Goal: Information Seeking & Learning: Find specific page/section

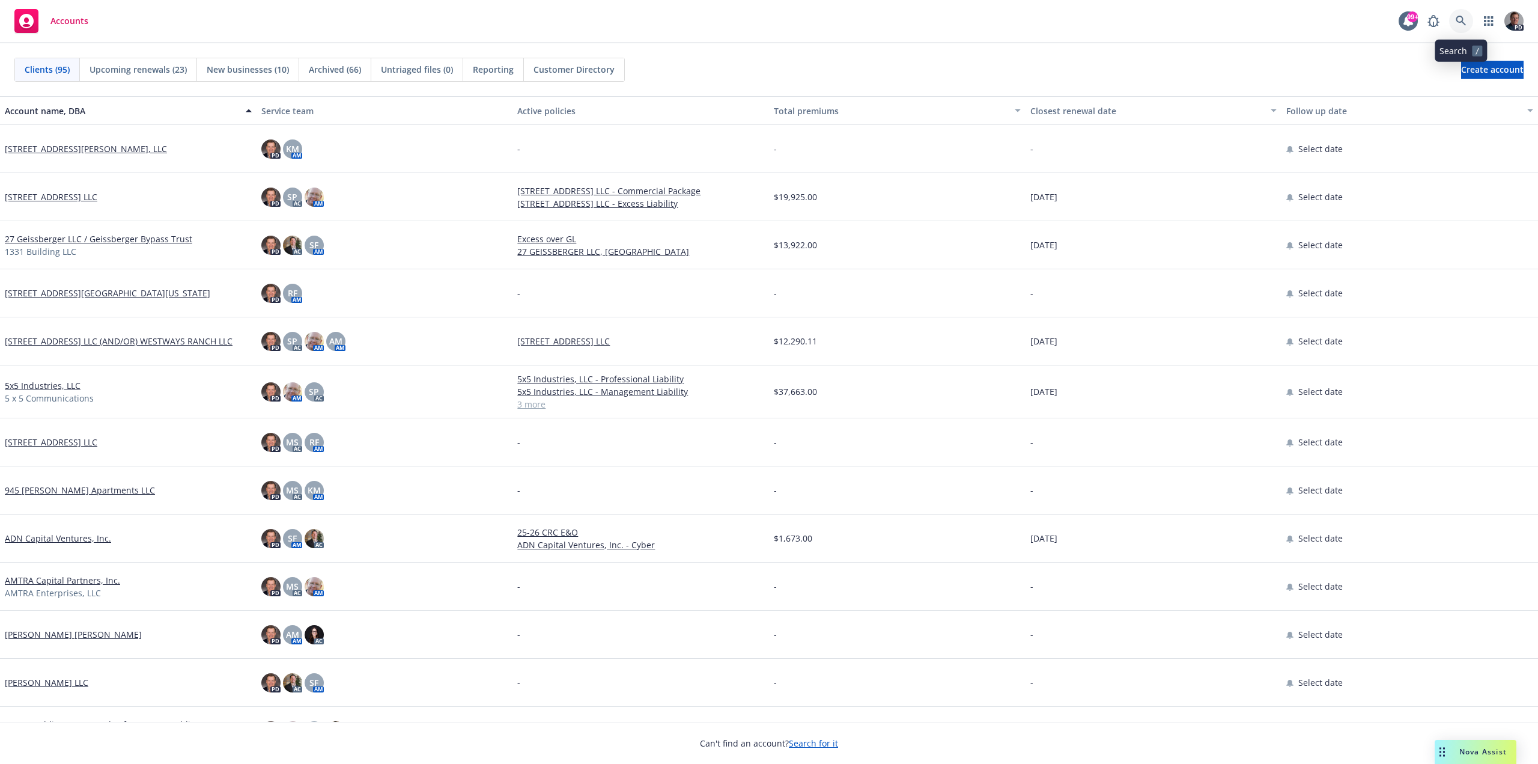
click at [1463, 17] on icon at bounding box center [1461, 21] width 11 height 11
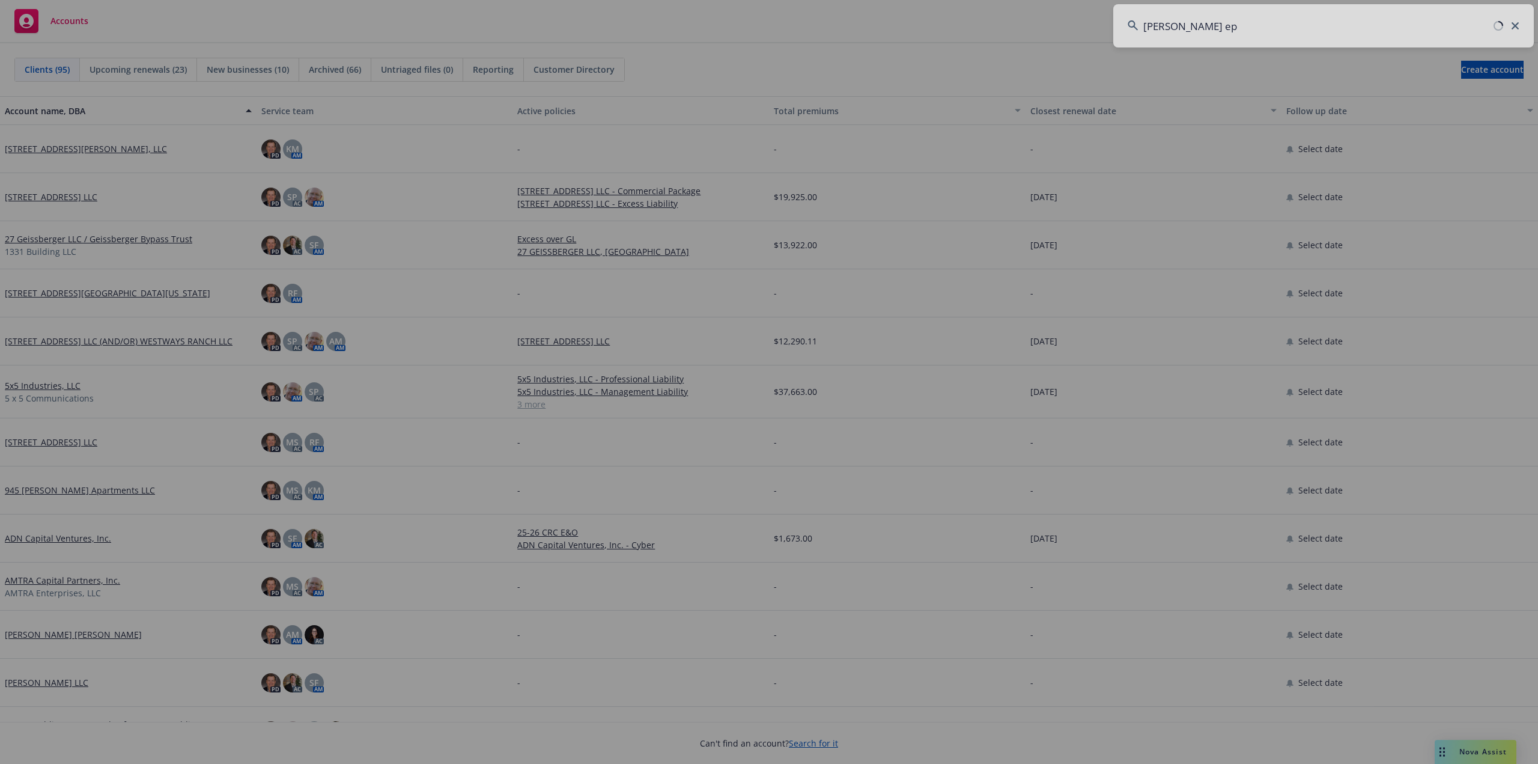
type input "[PERSON_NAME]"
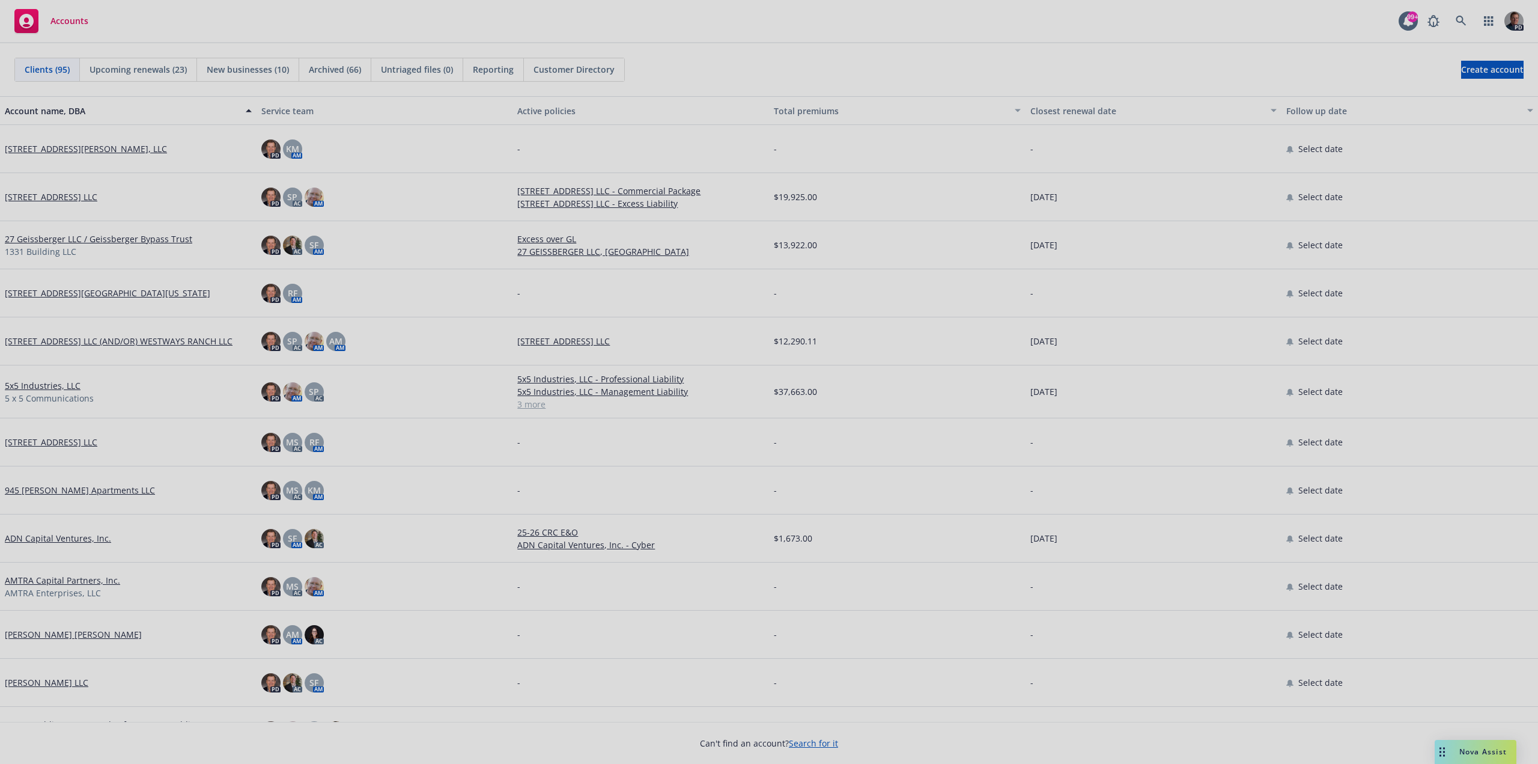
click at [1220, 194] on div at bounding box center [769, 382] width 1538 height 764
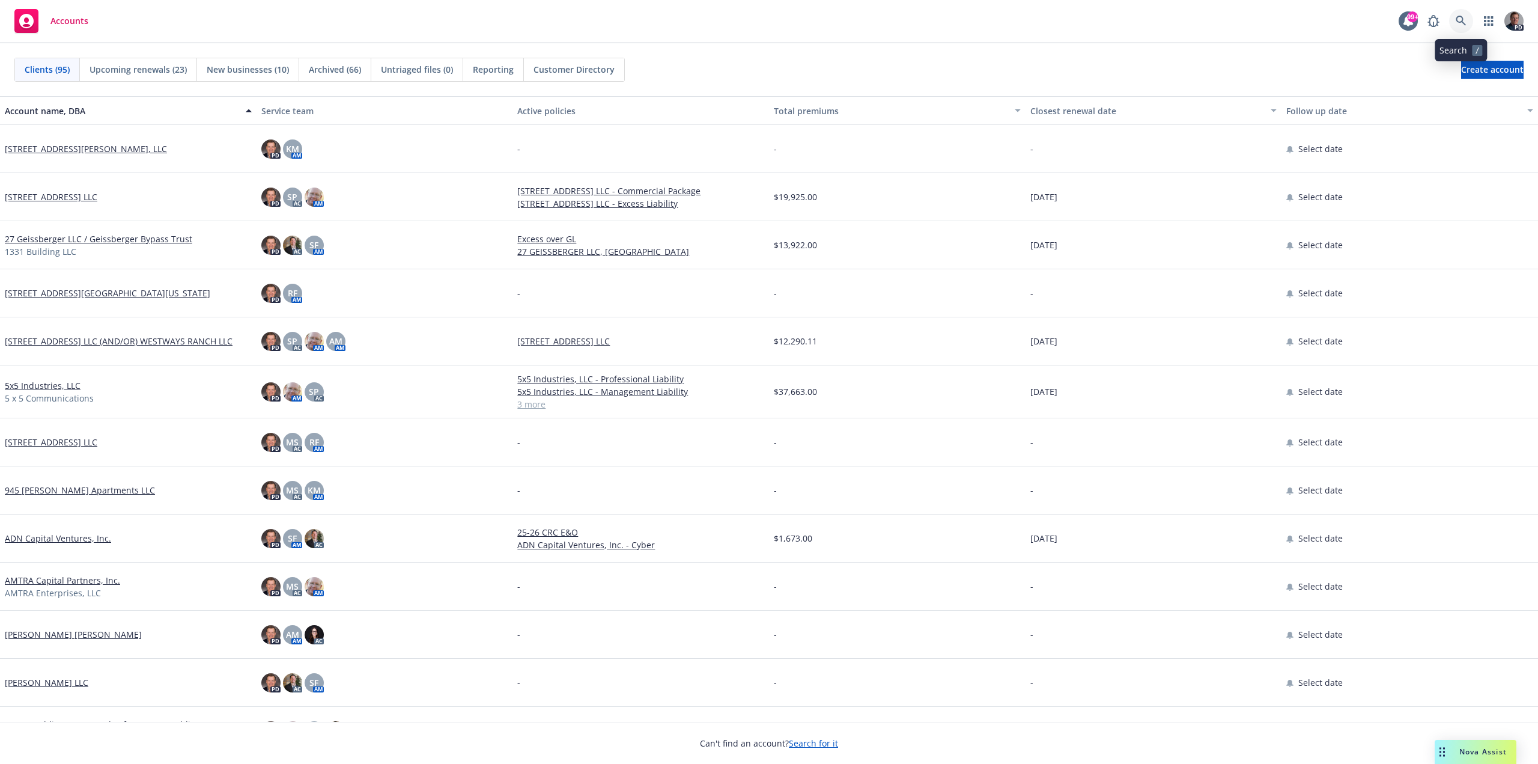
click at [1464, 17] on icon at bounding box center [1461, 21] width 11 height 11
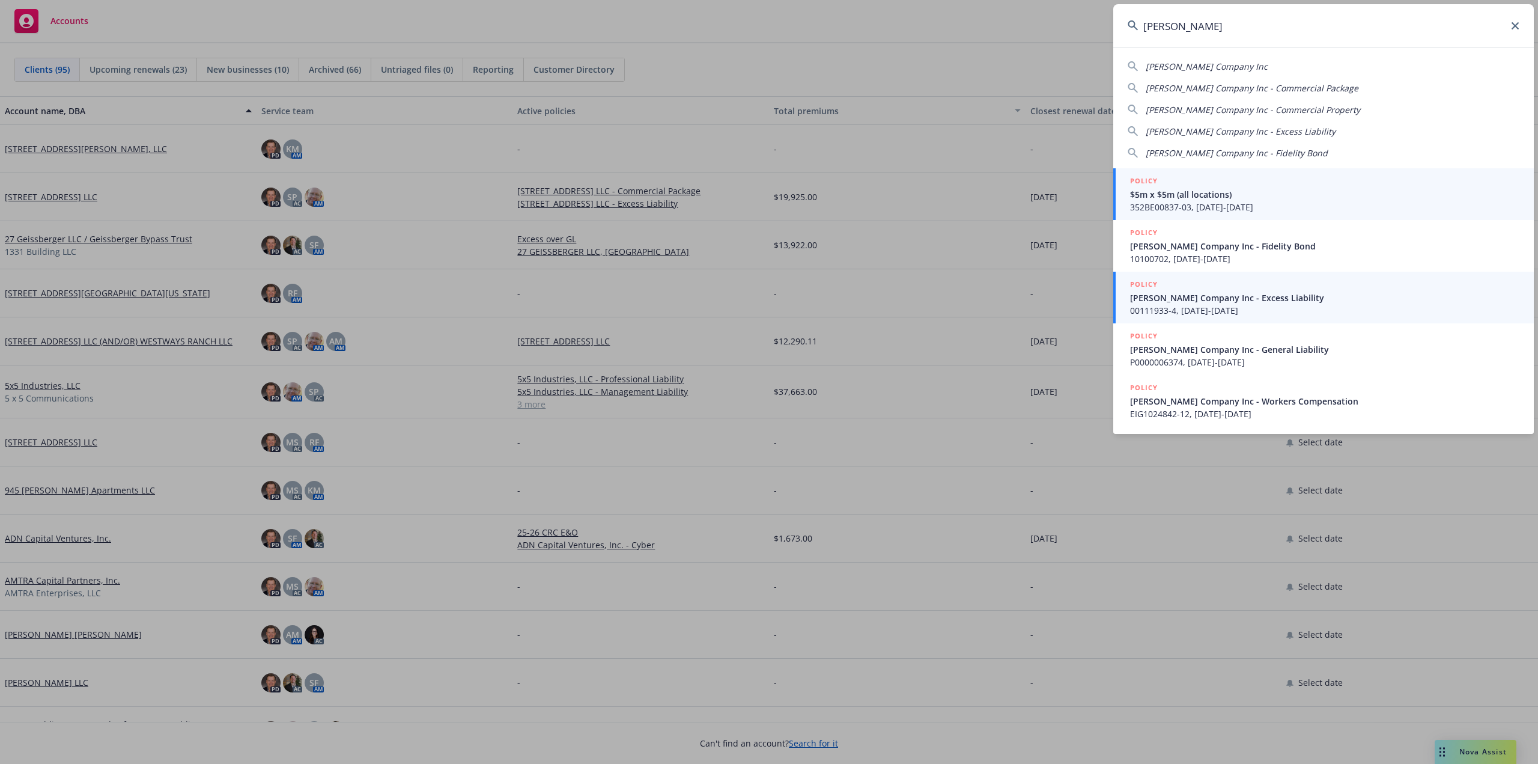
type input "[PERSON_NAME]"
click at [1189, 292] on span "[PERSON_NAME] Company Inc - Excess Liability" at bounding box center [1324, 297] width 389 height 13
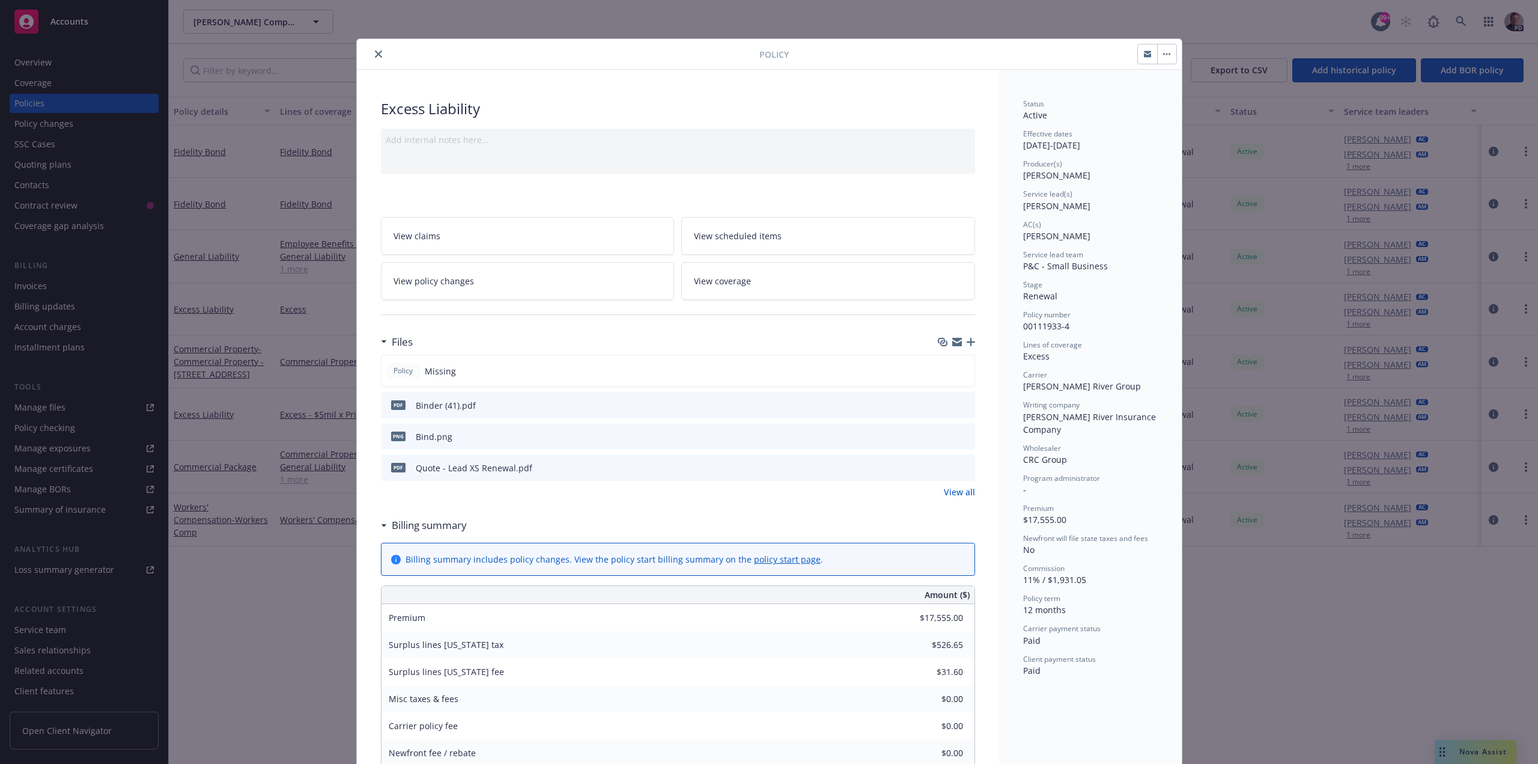
click at [375, 54] on icon "close" at bounding box center [378, 53] width 7 height 7
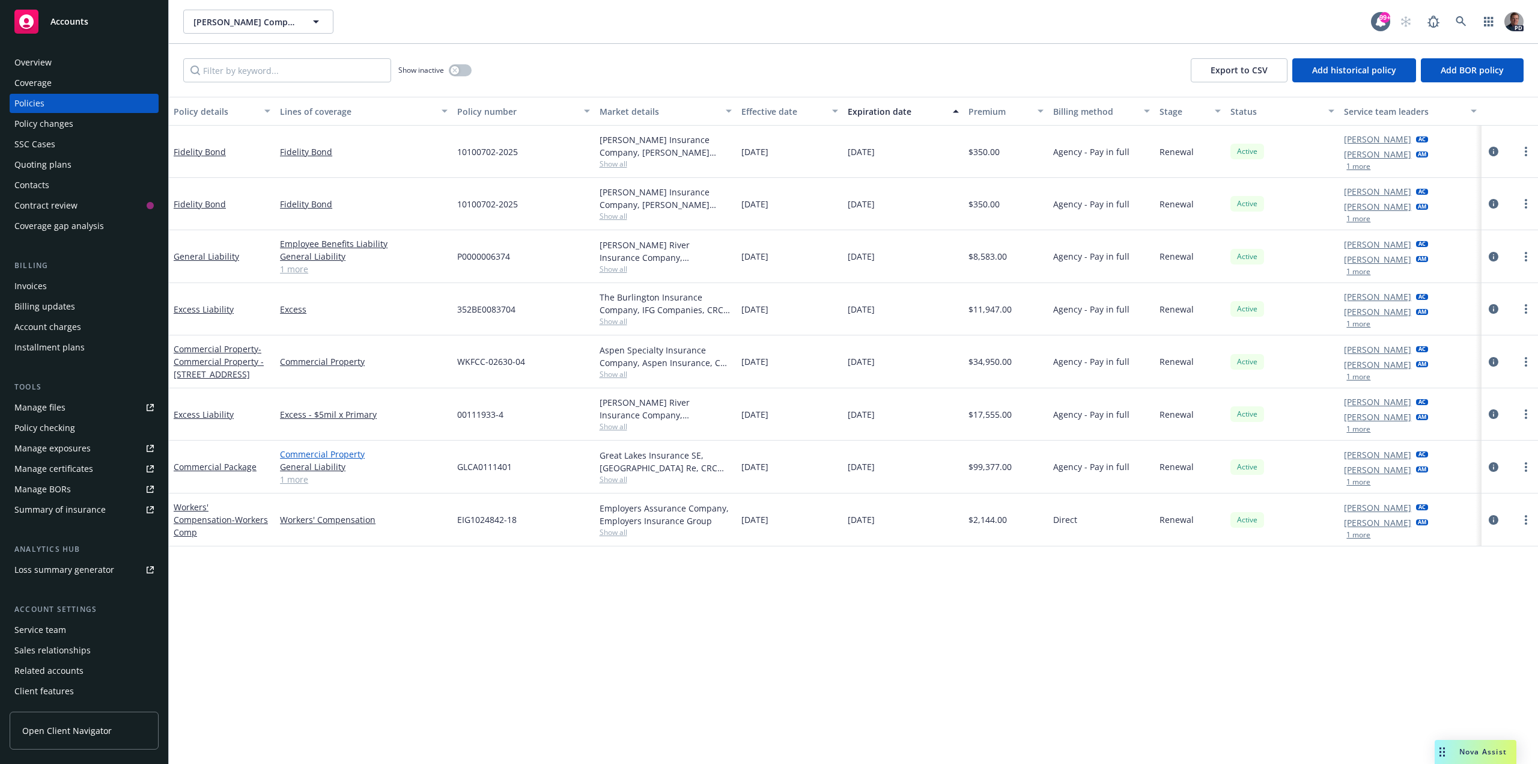
click at [330, 451] on link "Commercial Property" at bounding box center [364, 454] width 168 height 13
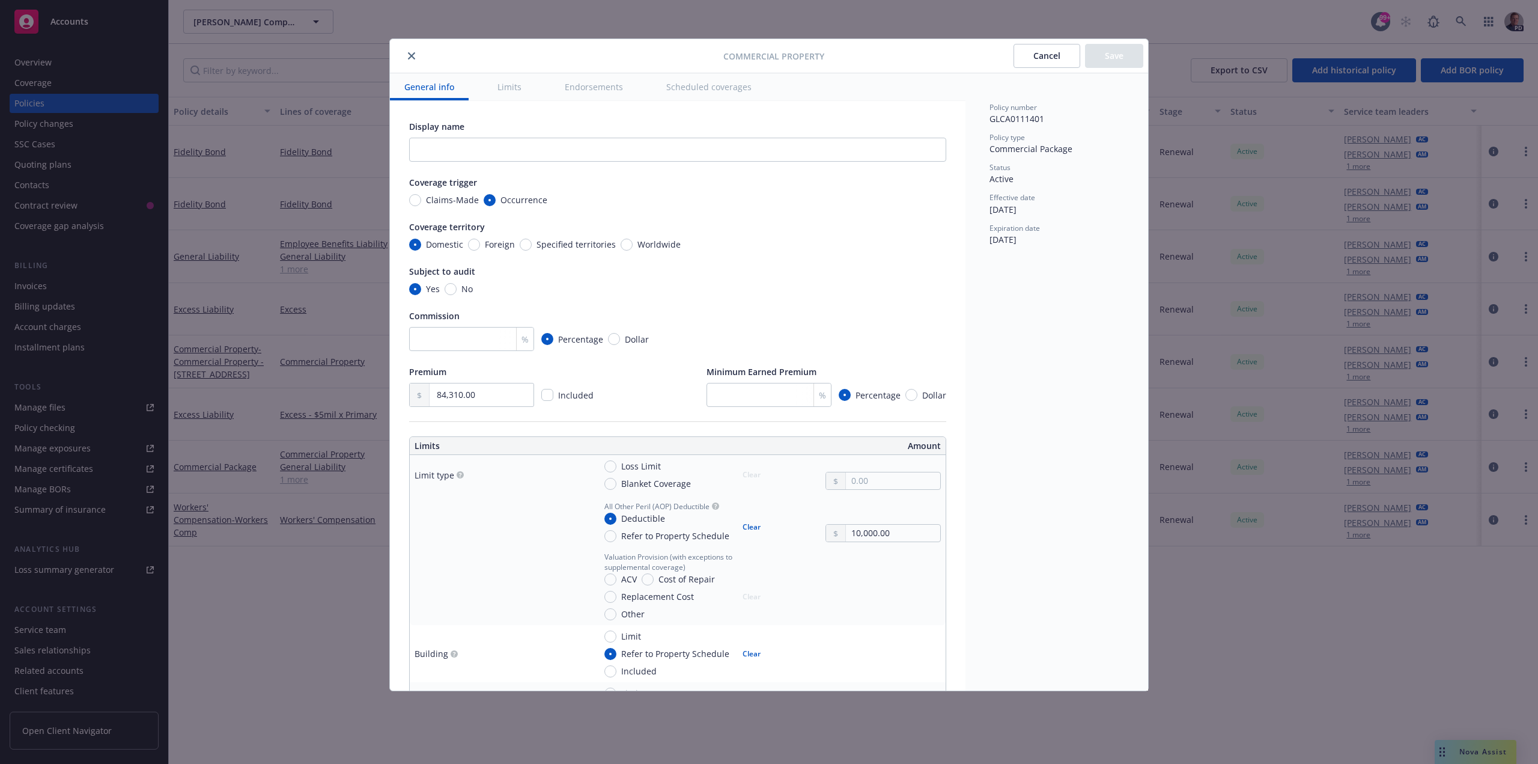
click at [412, 56] on icon "close" at bounding box center [411, 55] width 7 height 7
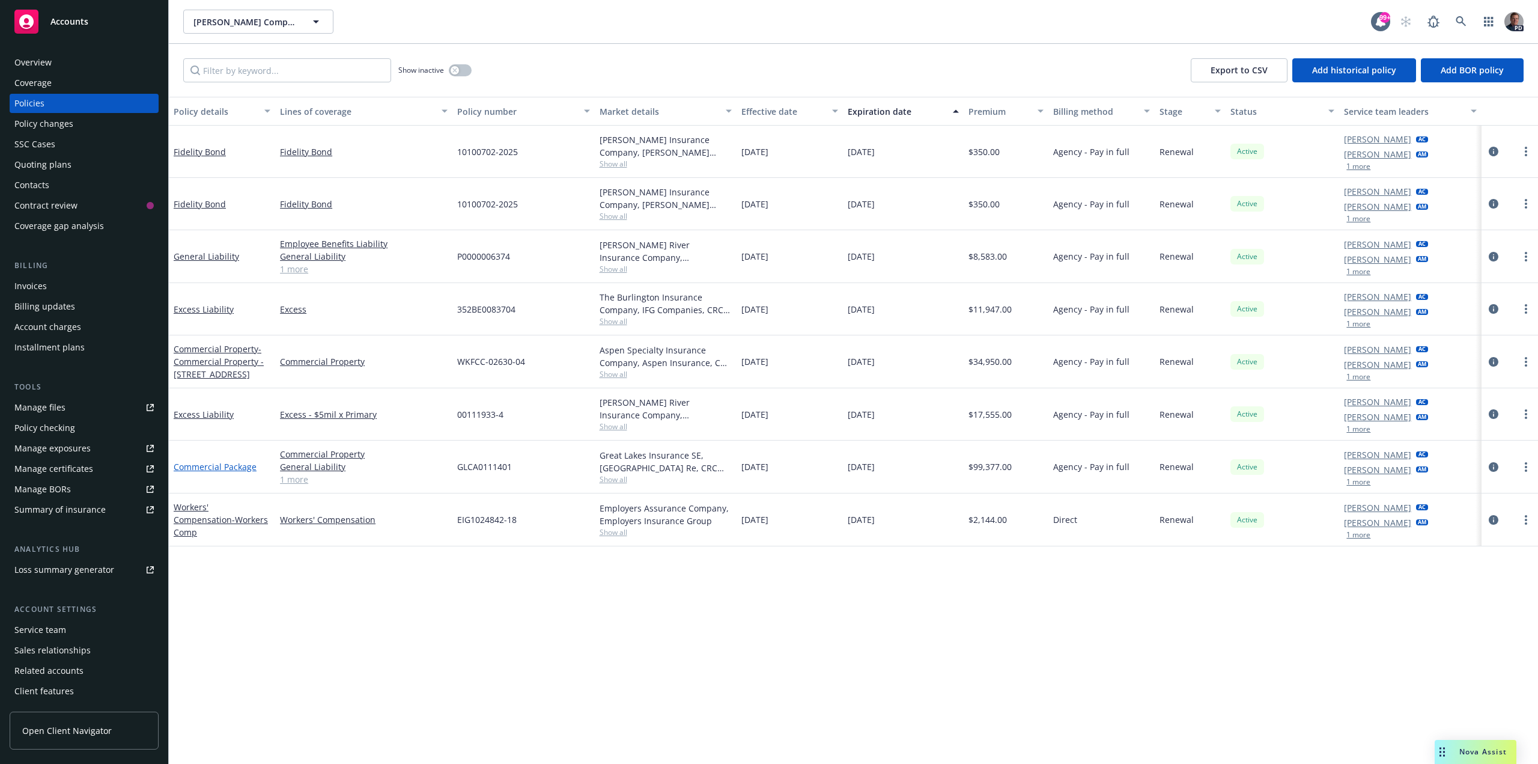
click at [223, 466] on link "Commercial Package" at bounding box center [215, 466] width 83 height 11
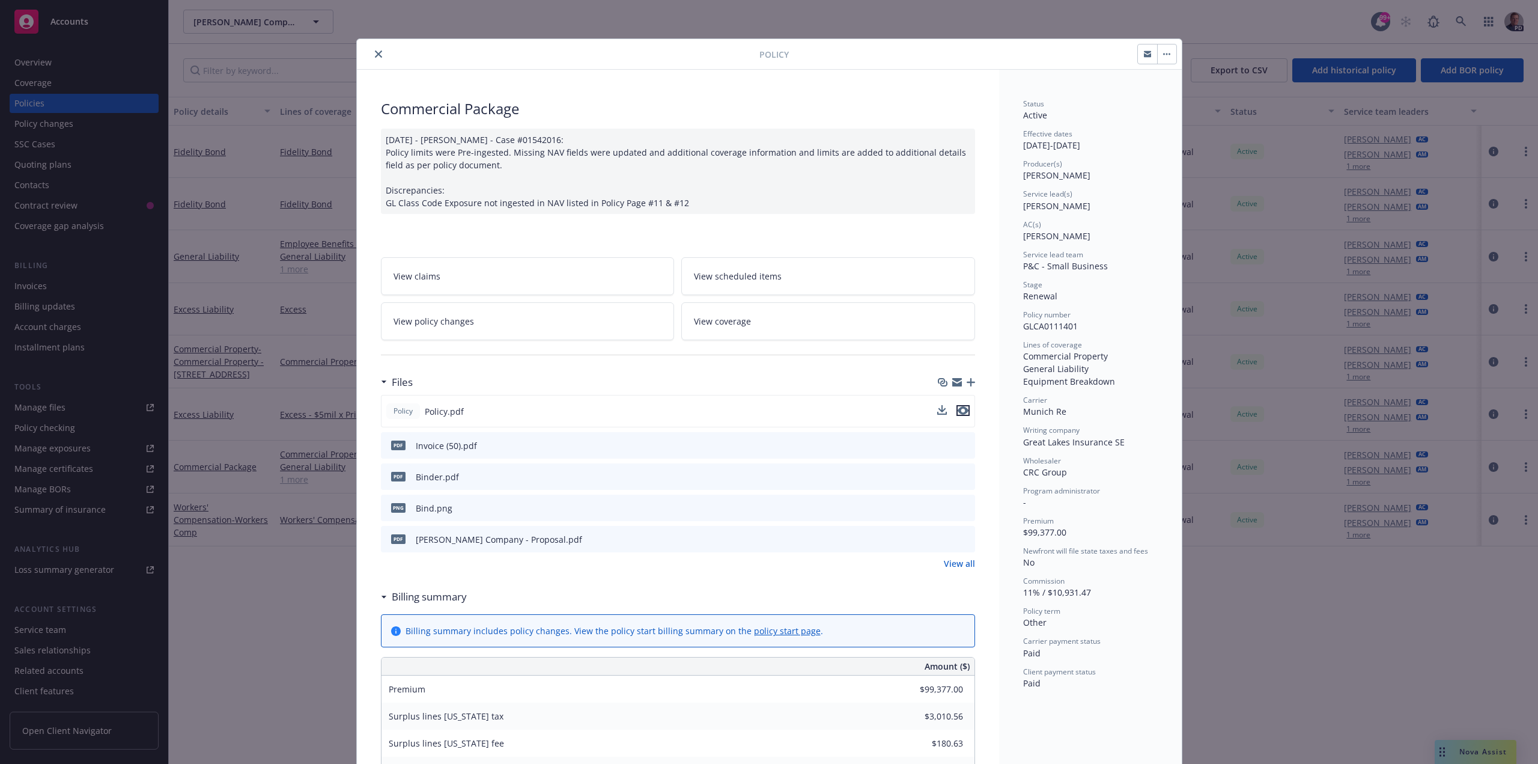
click at [958, 410] on icon "preview file" at bounding box center [963, 410] width 11 height 8
click at [375, 53] on icon "close" at bounding box center [378, 53] width 7 height 7
